Goal: Transaction & Acquisition: Subscribe to service/newsletter

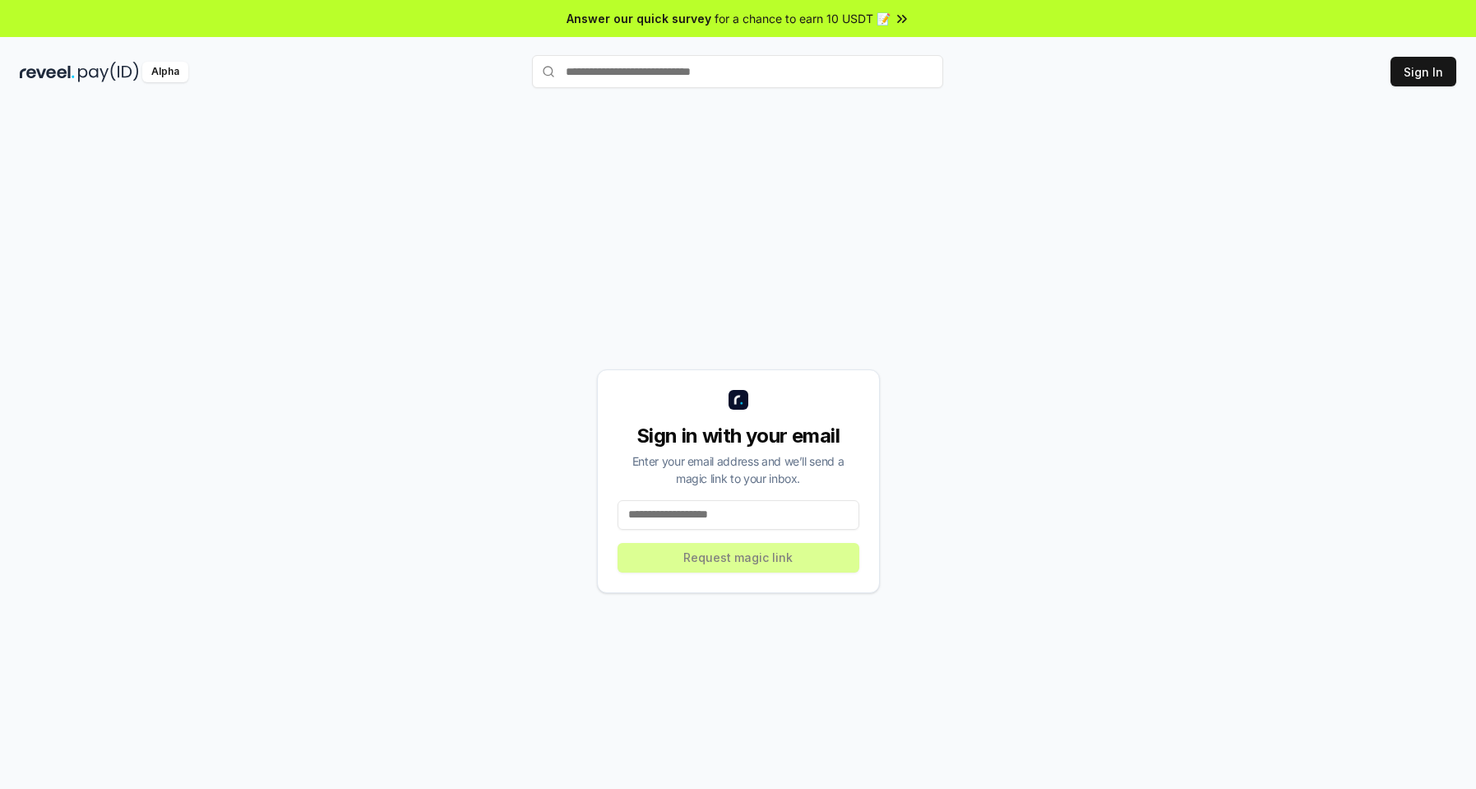
click at [704, 517] on input at bounding box center [739, 515] width 242 height 30
type input "**********"
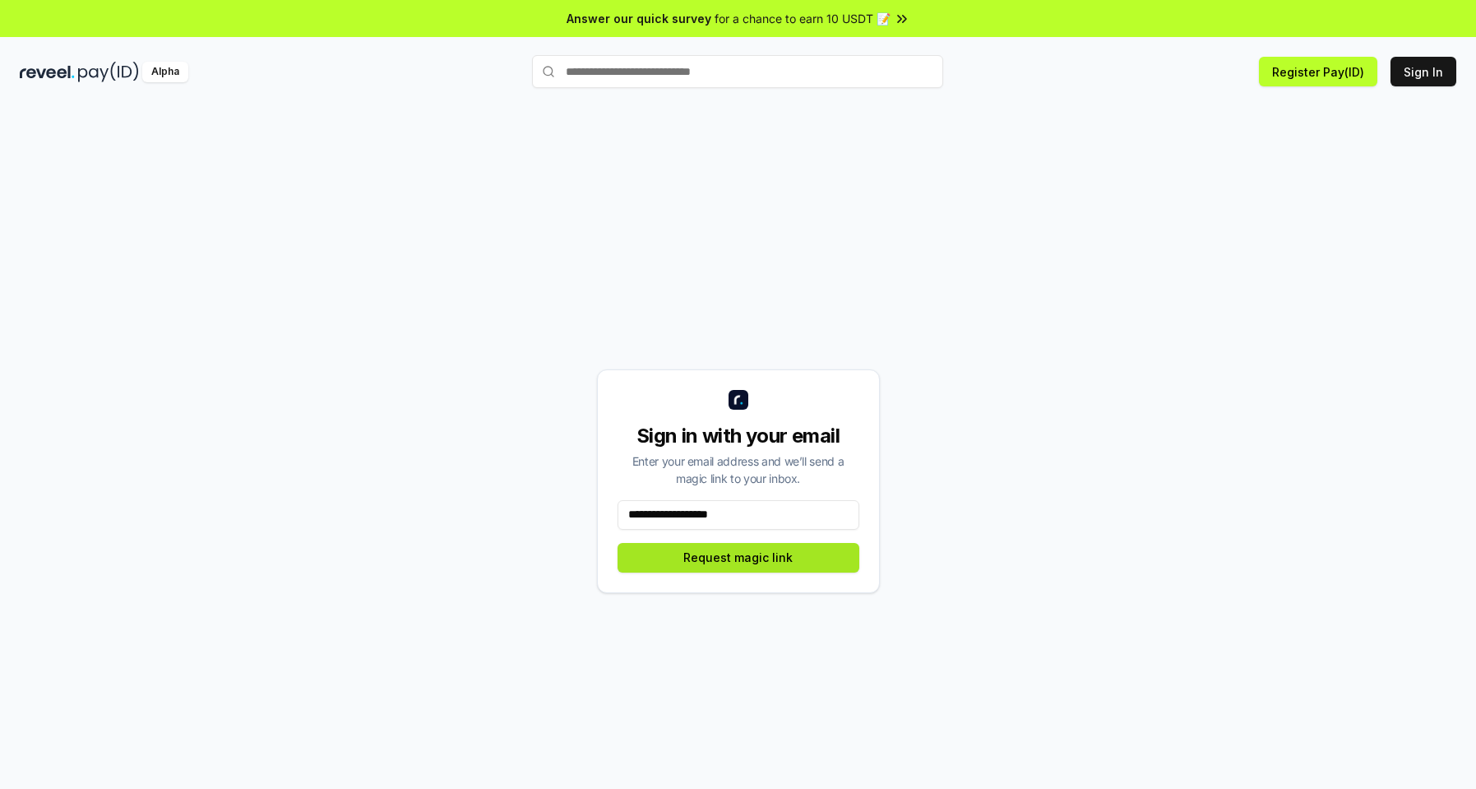
click at [755, 565] on button "Request magic link" at bounding box center [739, 558] width 242 height 30
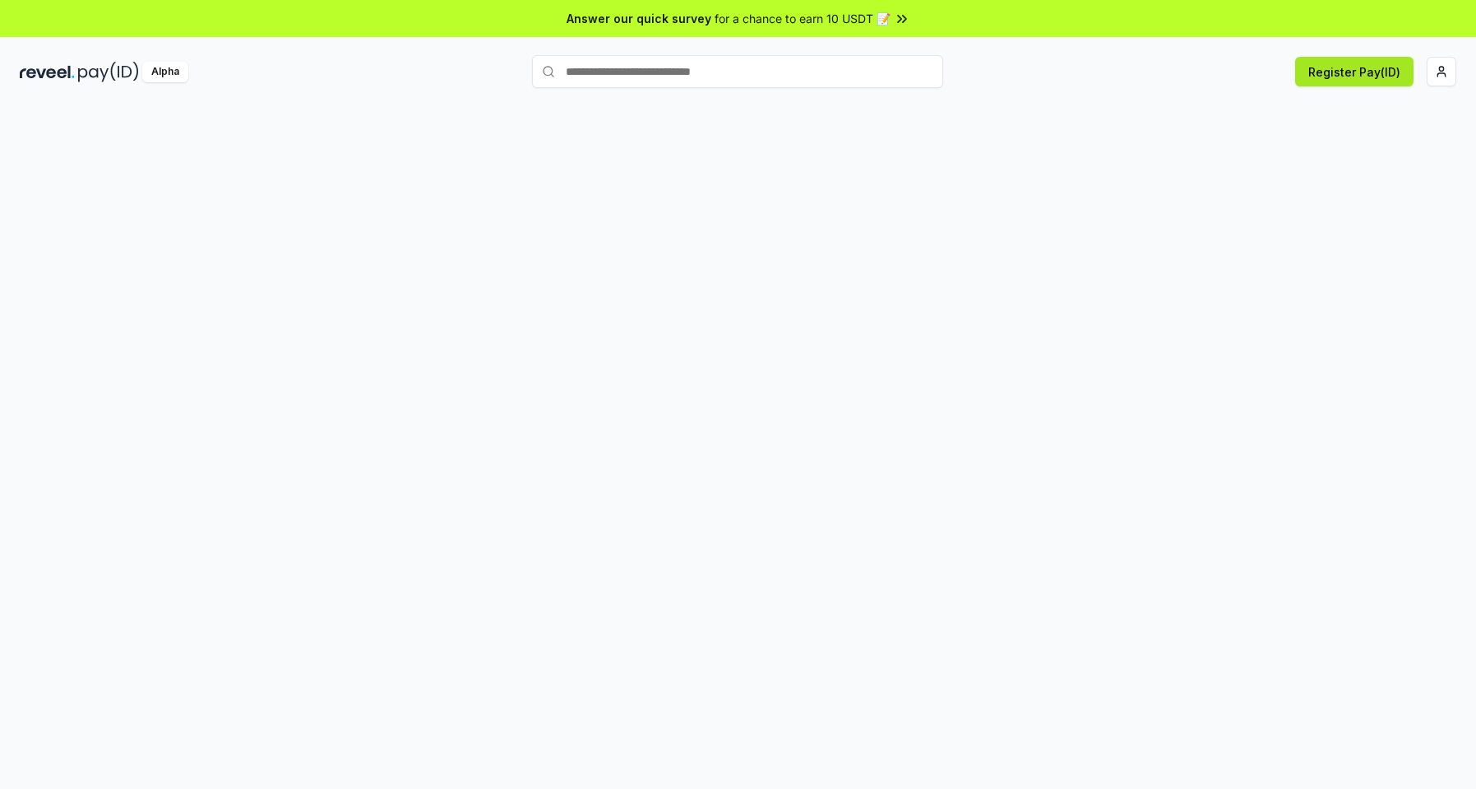
click at [1391, 83] on button "Register Pay(ID)" at bounding box center [1354, 72] width 118 height 30
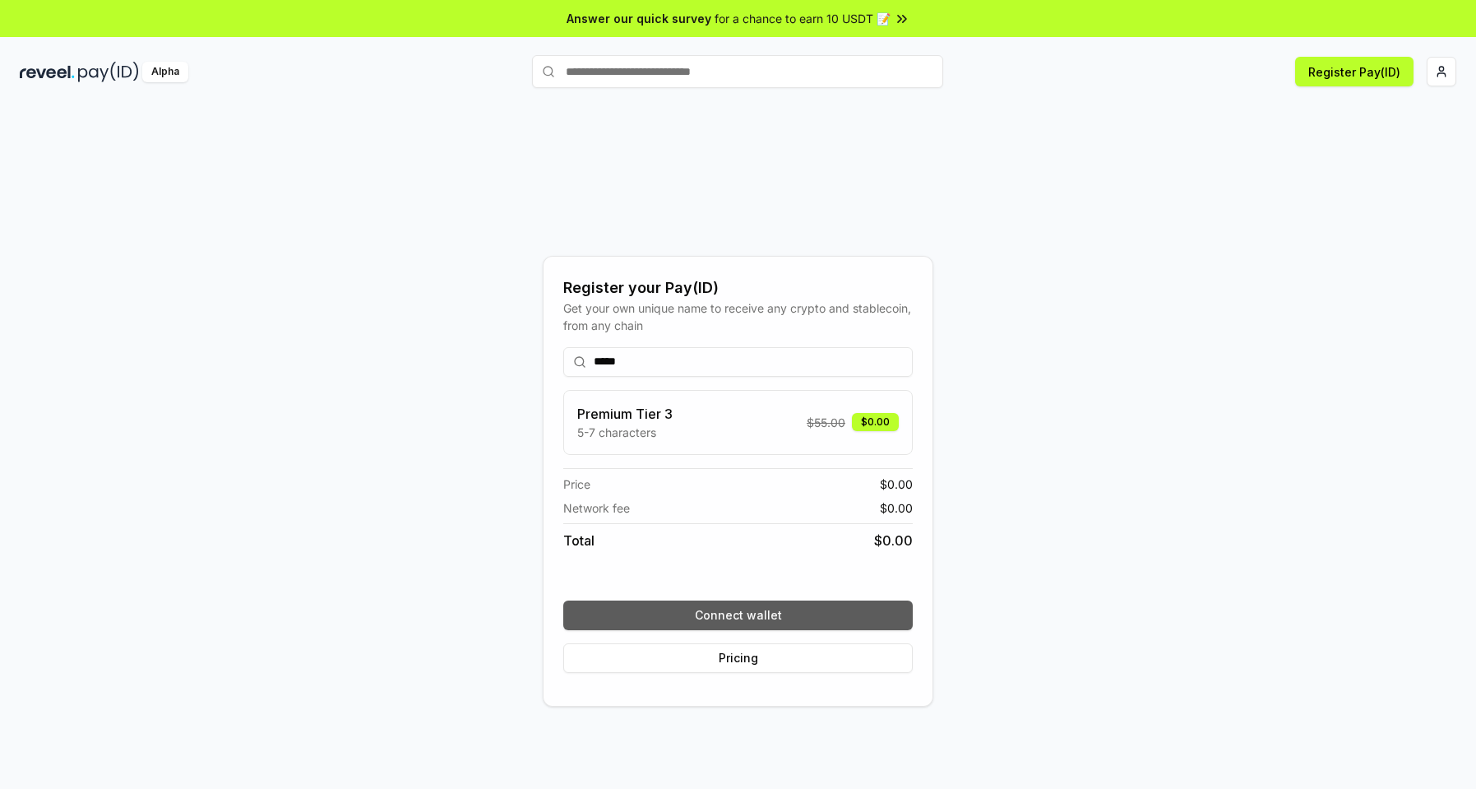
type input "*****"
click at [756, 617] on button "Connect wallet" at bounding box center [737, 615] width 349 height 30
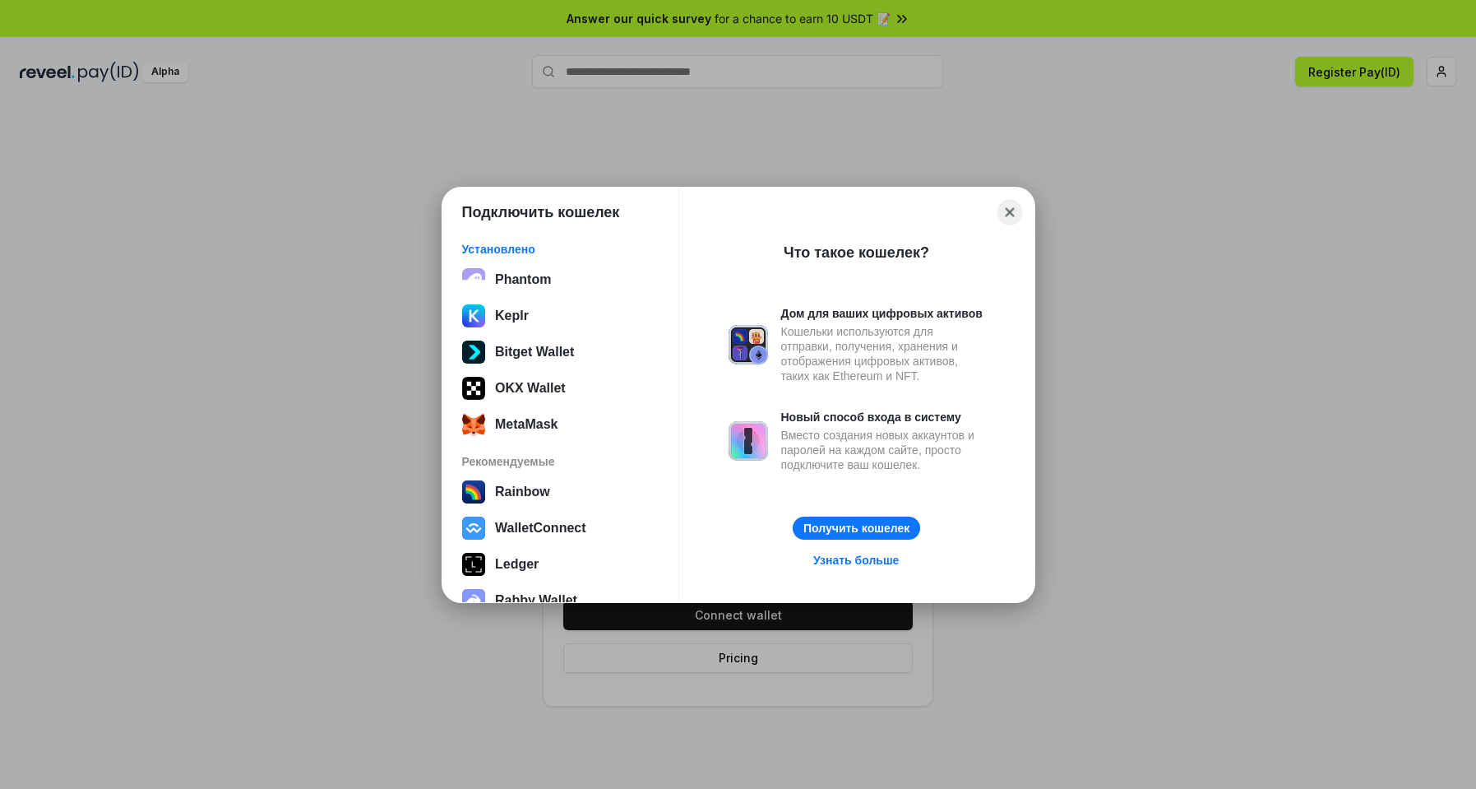
click at [1011, 208] on button "Close" at bounding box center [1009, 211] width 25 height 25
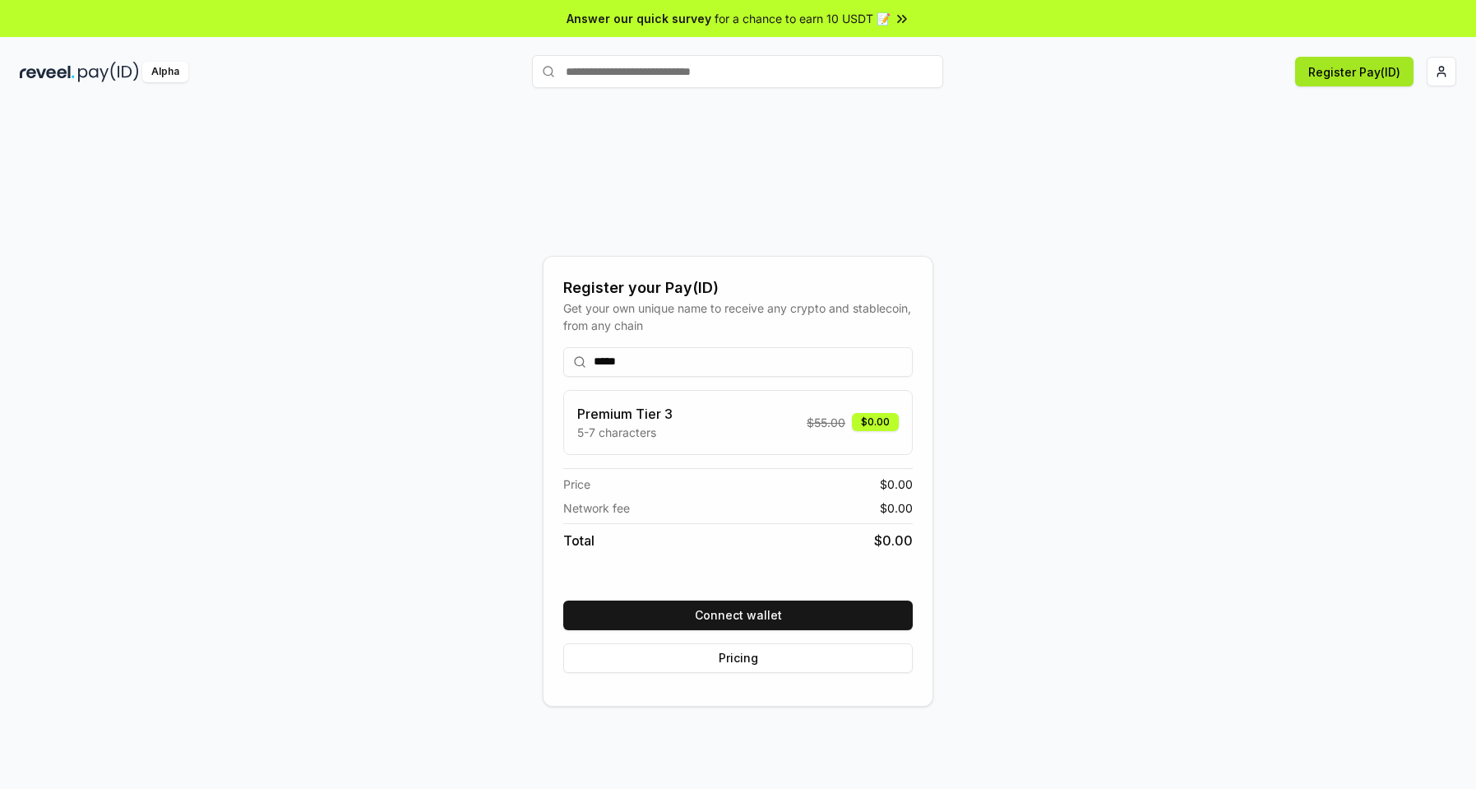
click at [1329, 78] on button "Register Pay(ID)" at bounding box center [1354, 72] width 118 height 30
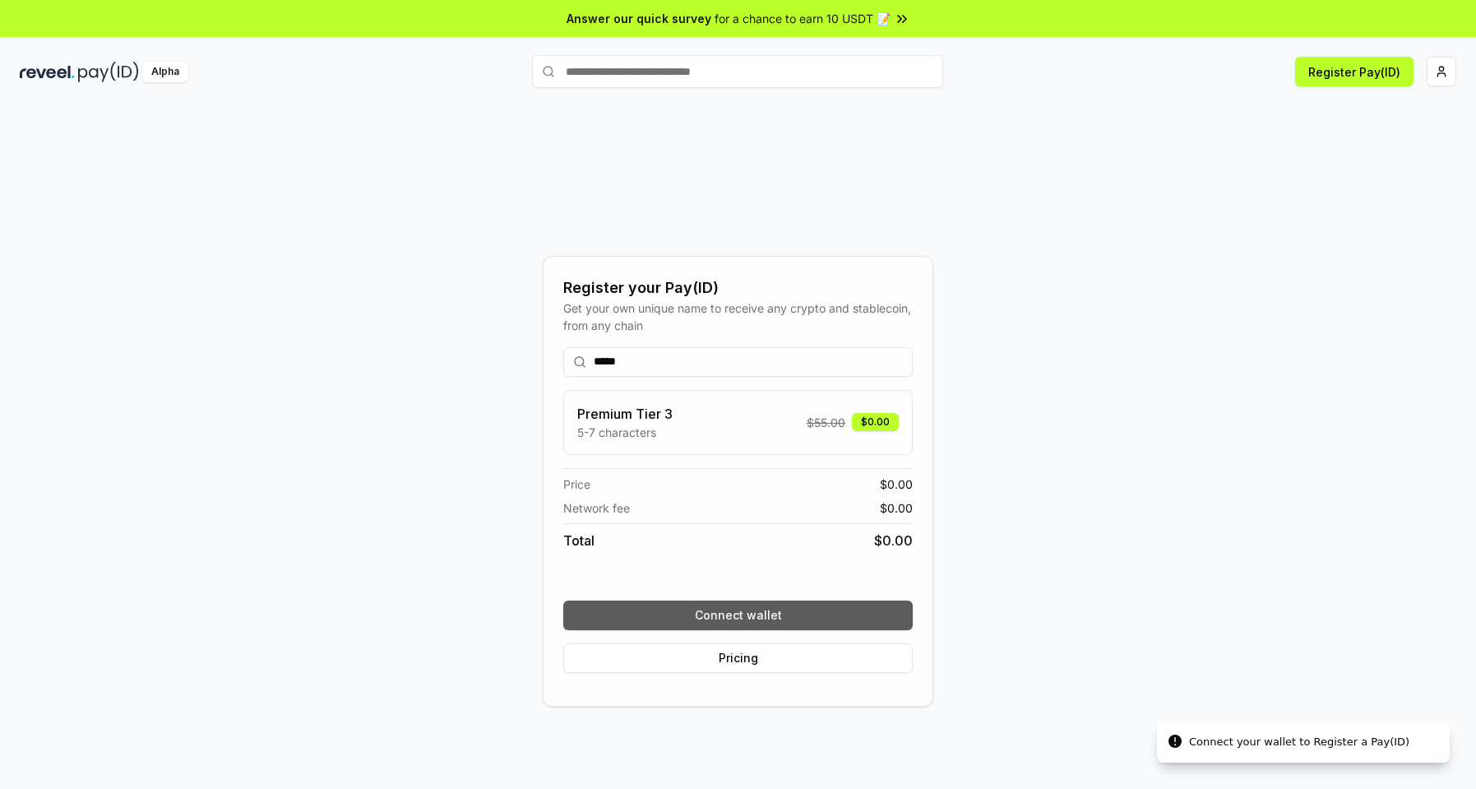
click at [753, 607] on button "Connect wallet" at bounding box center [737, 615] width 349 height 30
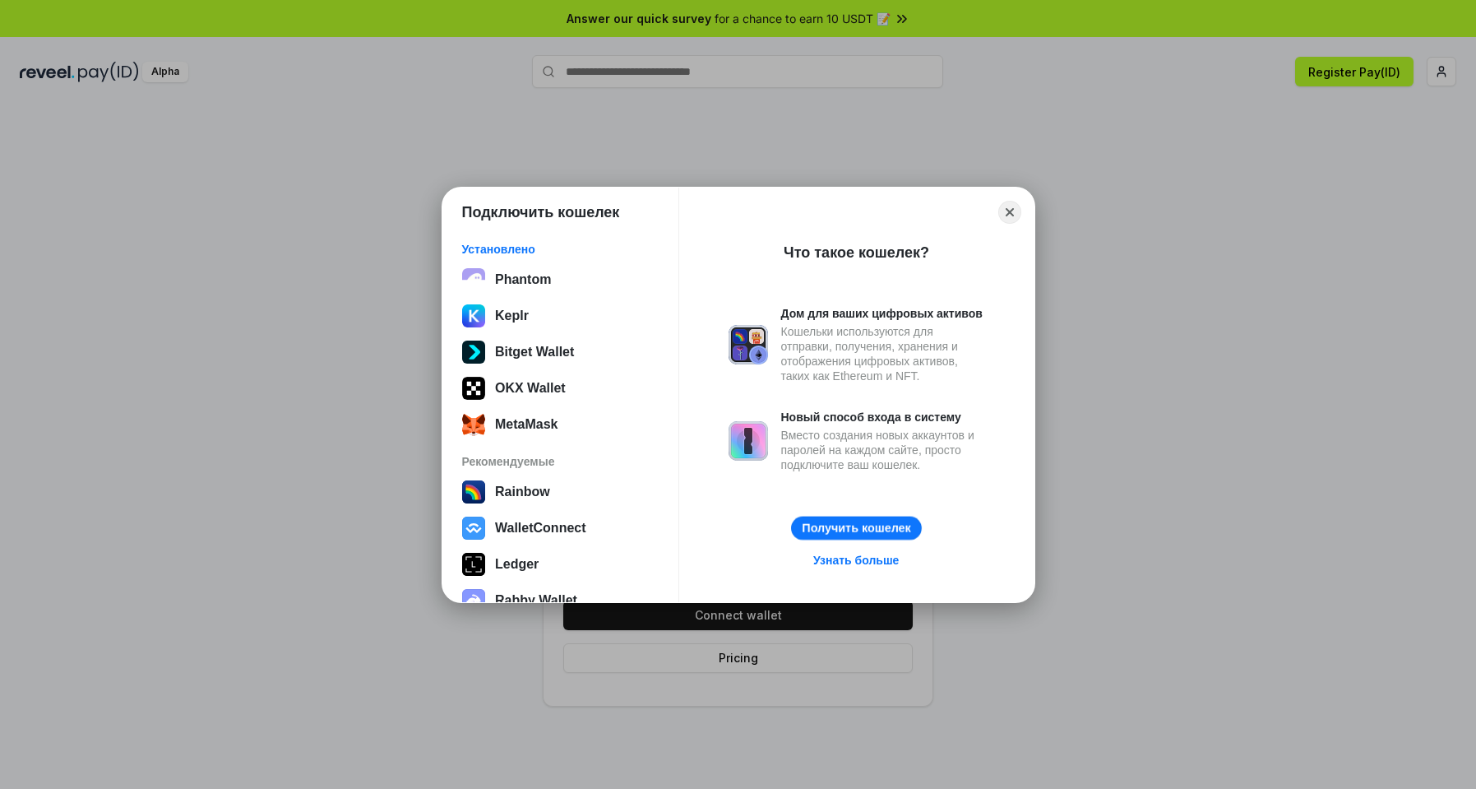
click at [840, 521] on button "Получить кошелек" at bounding box center [856, 528] width 131 height 24
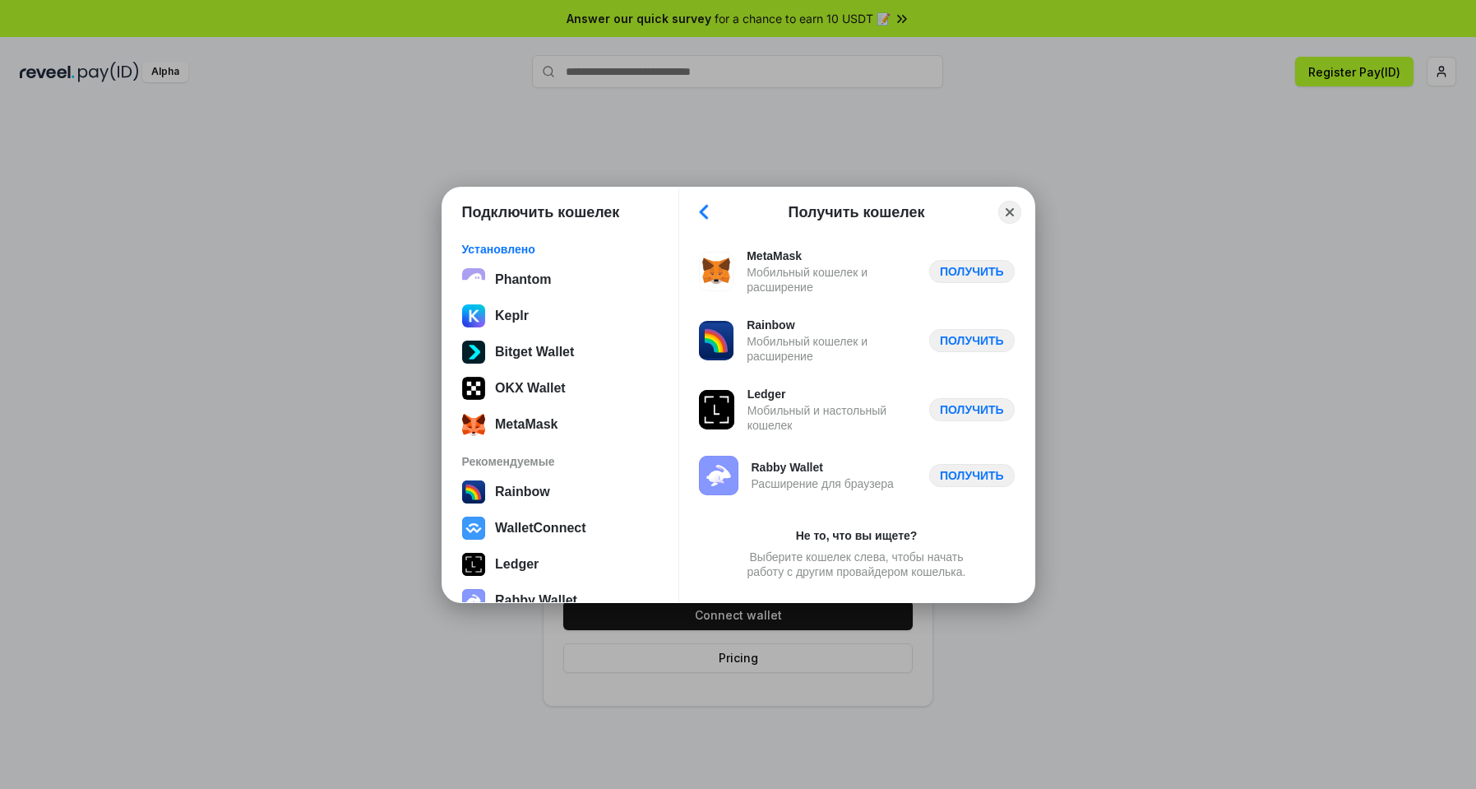
click at [710, 214] on button "Back" at bounding box center [703, 212] width 25 height 23
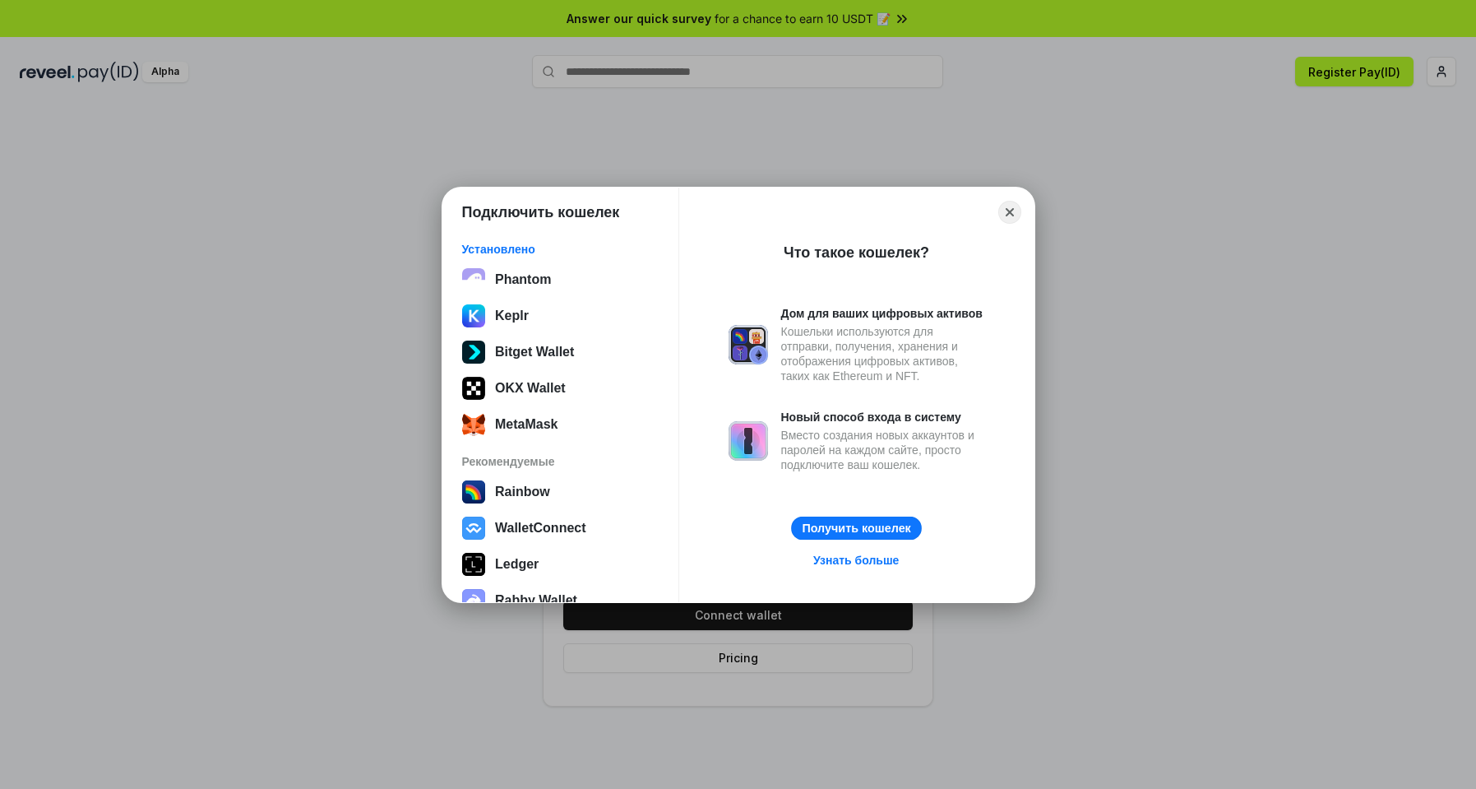
click at [866, 521] on button "Получить кошелек" at bounding box center [856, 528] width 131 height 24
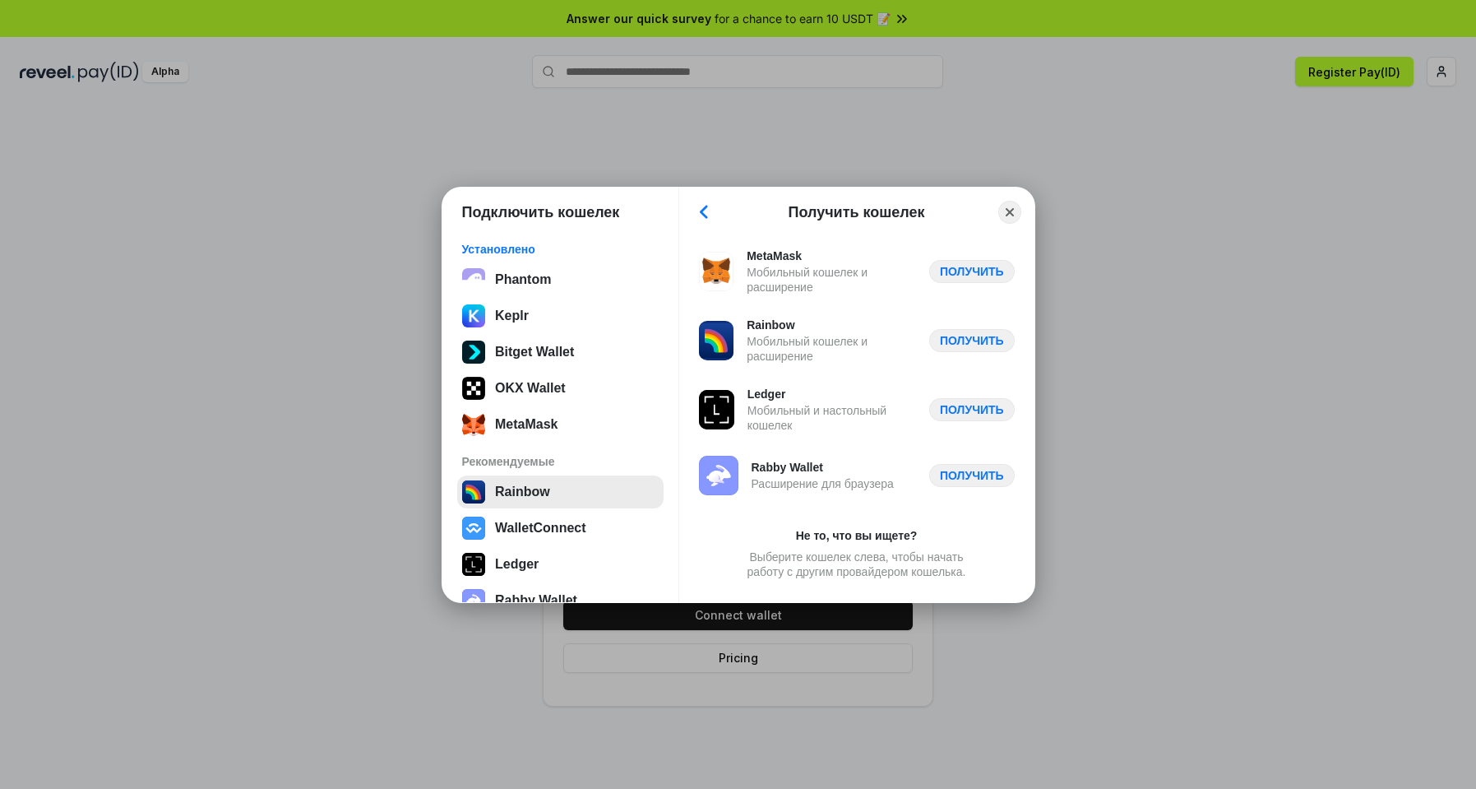
scroll to position [102, 0]
